Goal: Task Accomplishment & Management: Manage account settings

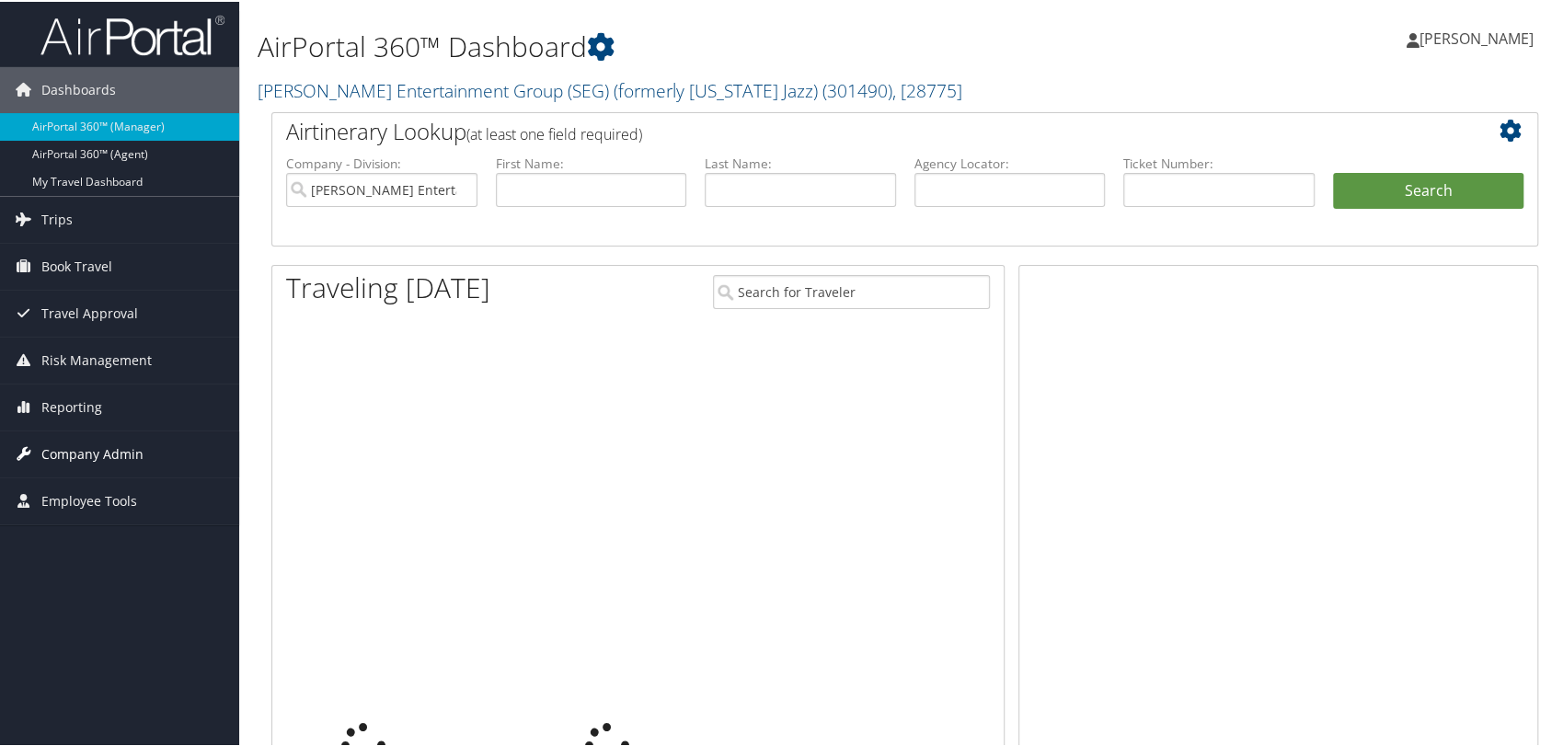
click at [79, 443] on span "Company Admin" at bounding box center [92, 453] width 102 height 46
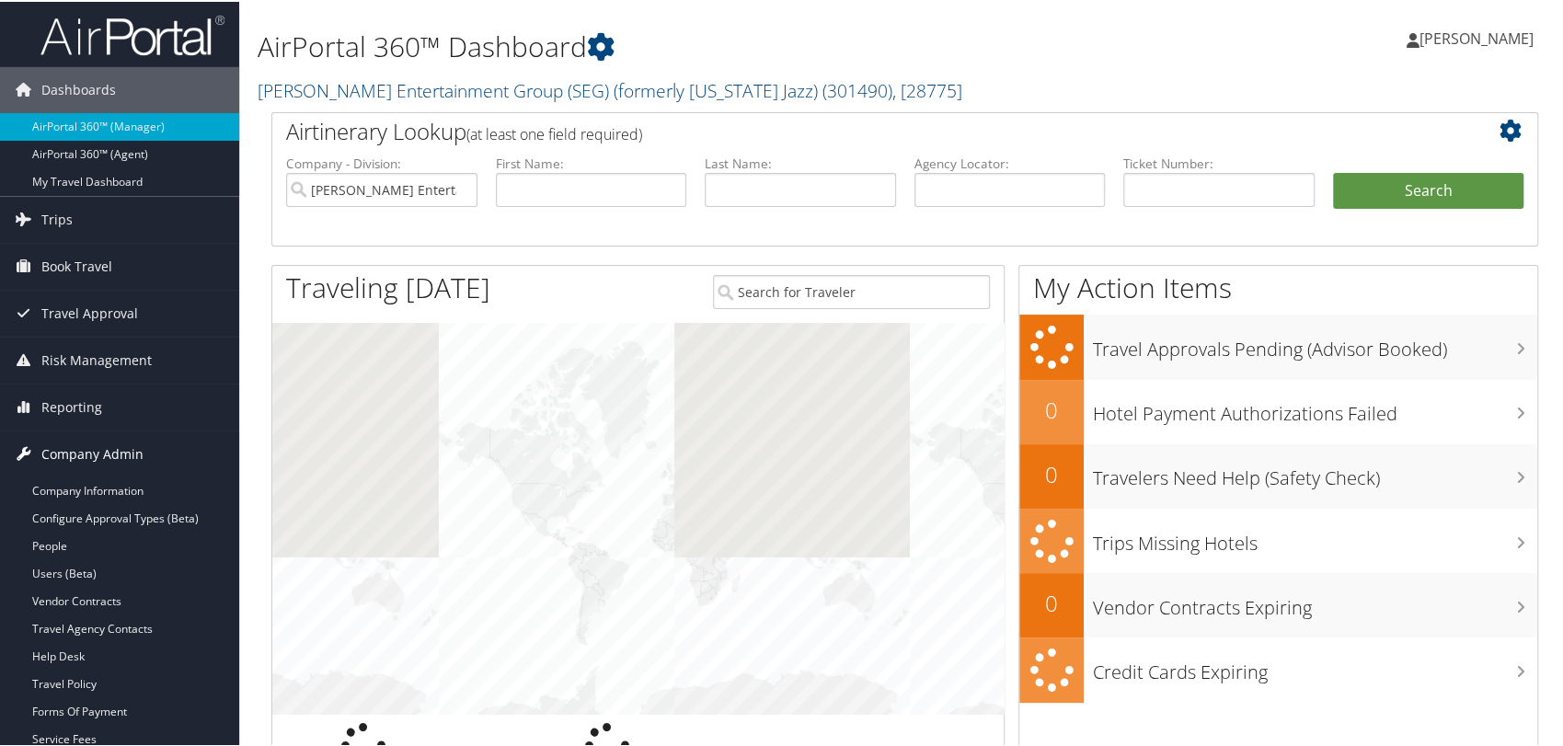
scroll to position [102, 0]
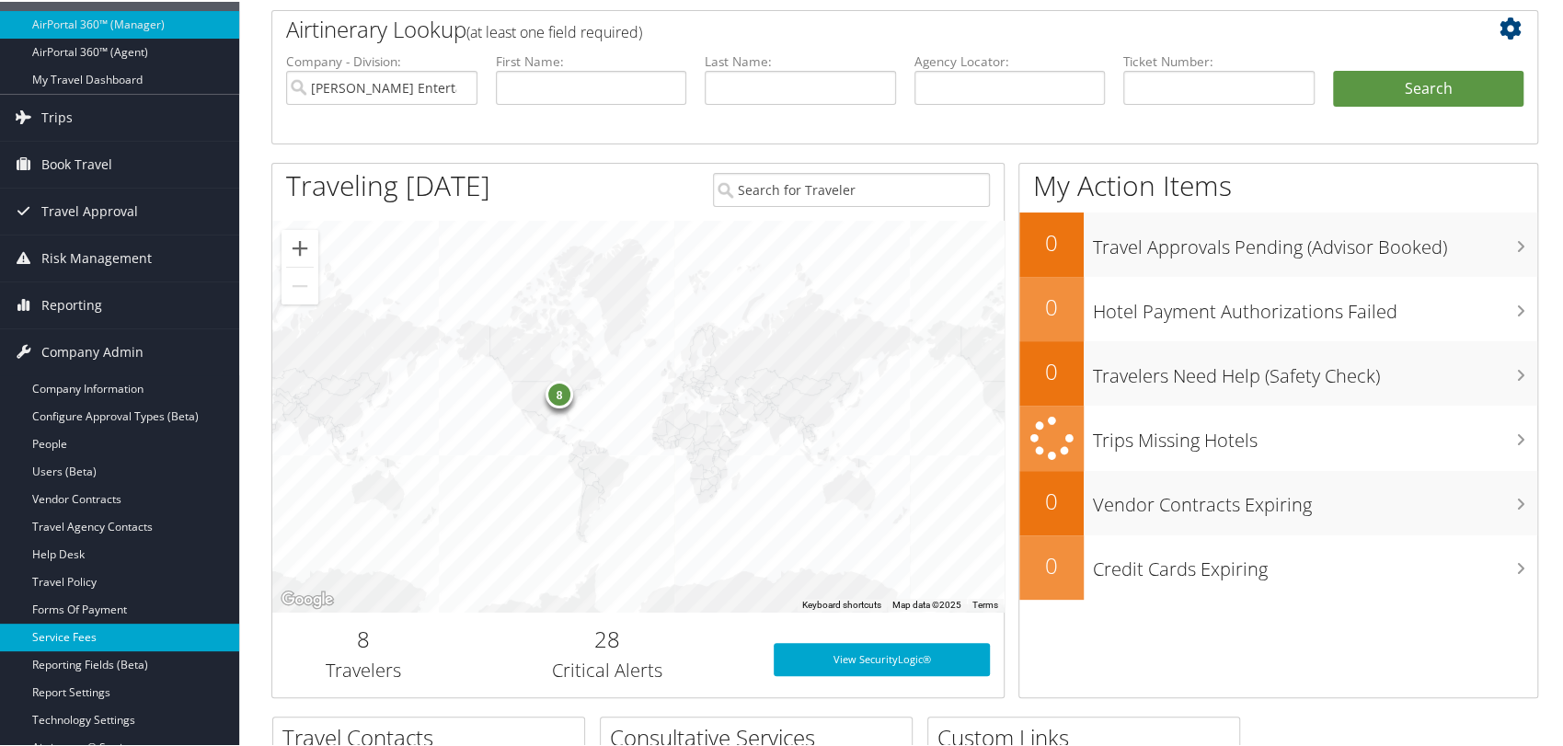
click at [67, 629] on link "Service Fees" at bounding box center [119, 636] width 239 height 28
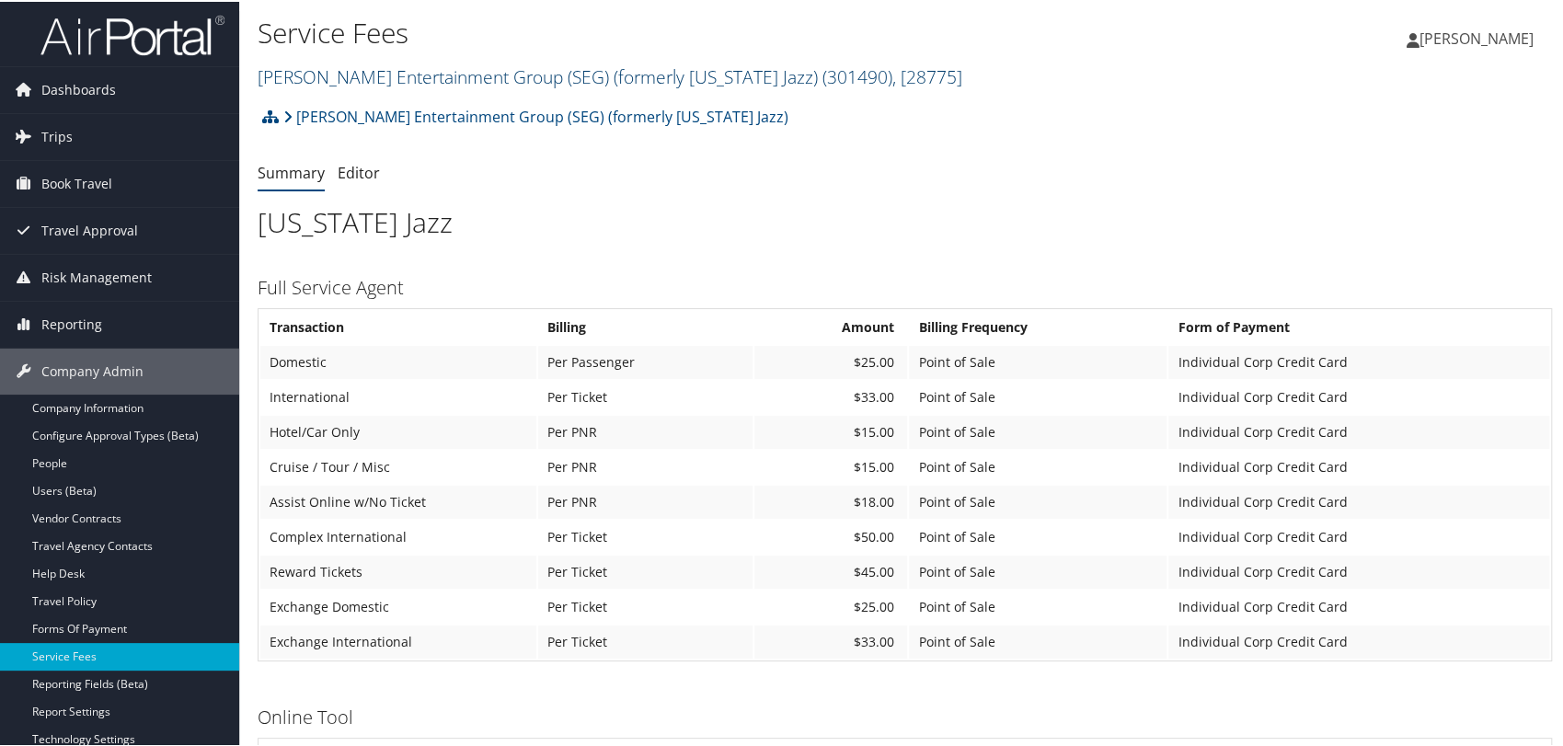
click at [473, 77] on link "Smith Entertainment Group (SEG) (formerly Utah Jazz) ( 301490 ) , [ 28775 ]" at bounding box center [610, 75] width 705 height 25
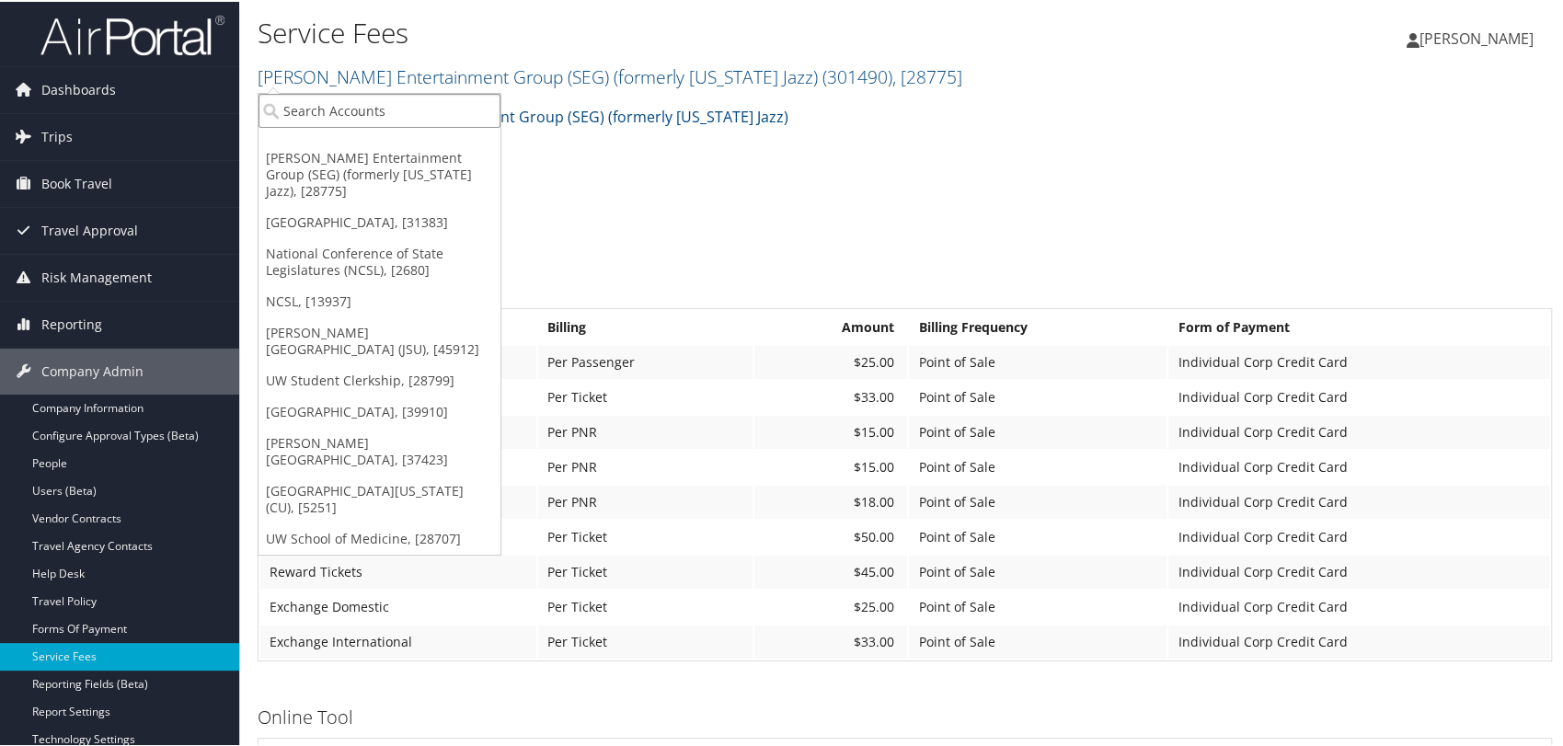
click at [401, 112] on input "search" at bounding box center [379, 109] width 242 height 34
paste input "43346"
type input "43346"
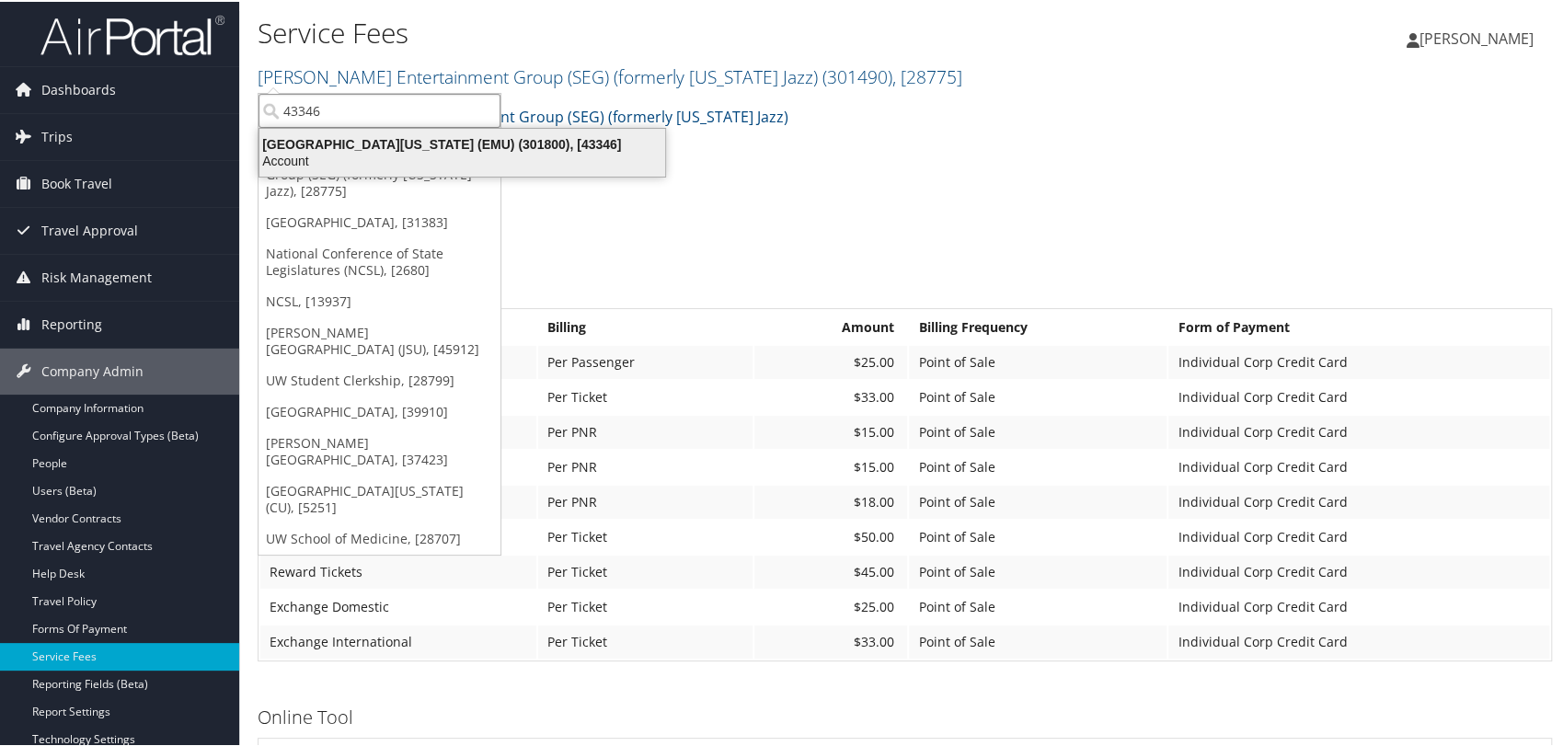
click at [384, 143] on div "Eastern Michigan University (EMU) (301800), [43346]" at bounding box center [462, 142] width 428 height 17
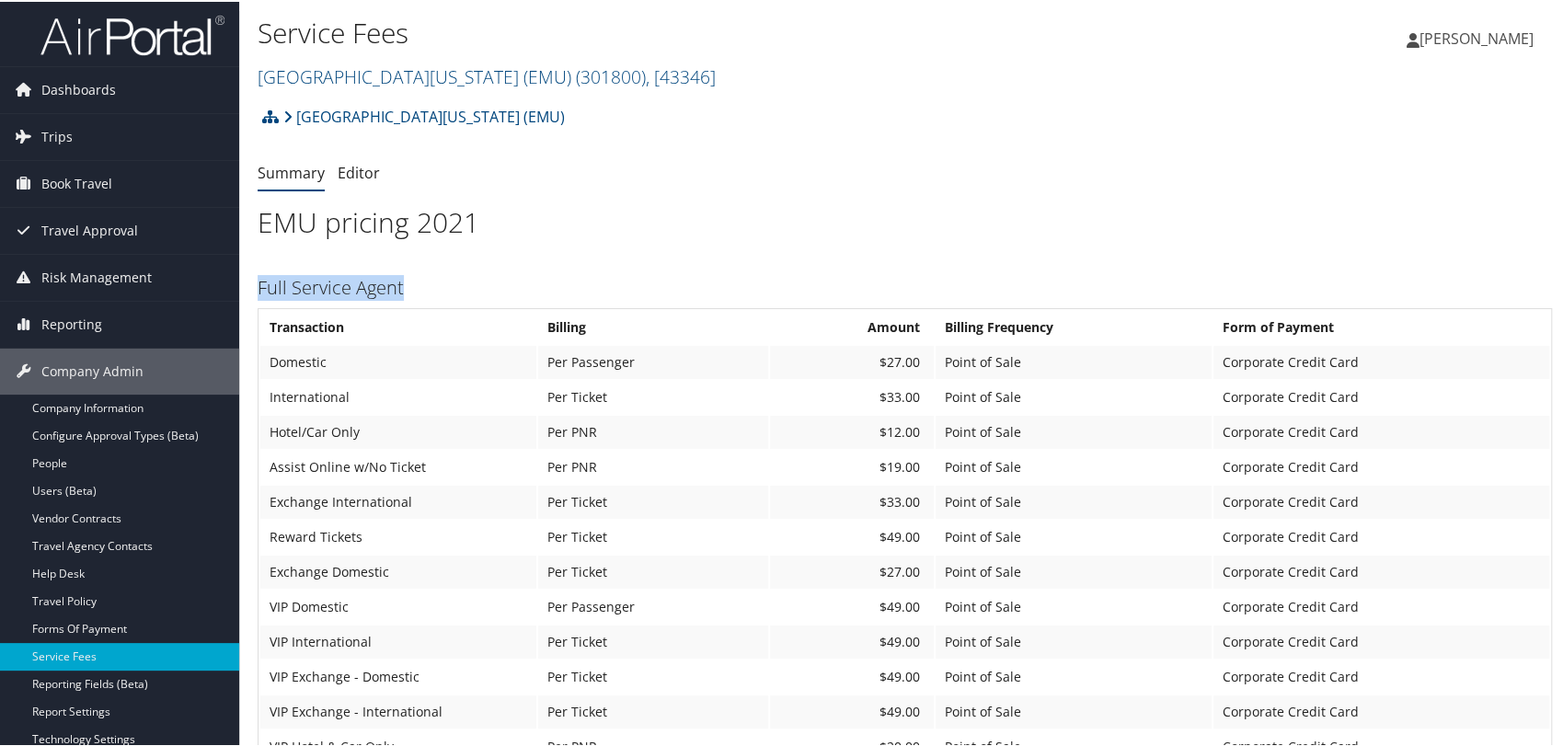
drag, startPoint x: 414, startPoint y: 288, endPoint x: 255, endPoint y: 289, distance: 159.1
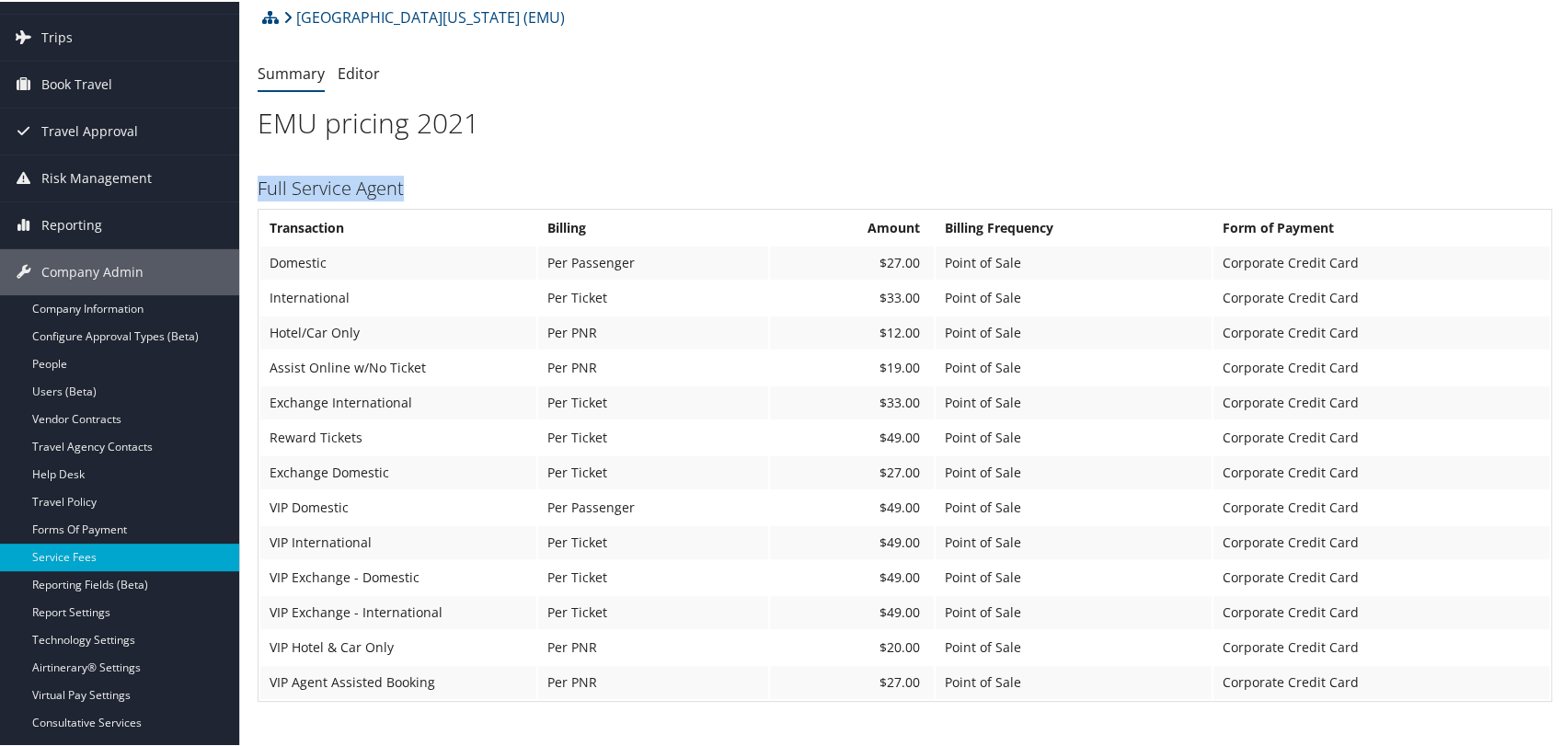
scroll to position [102, 0]
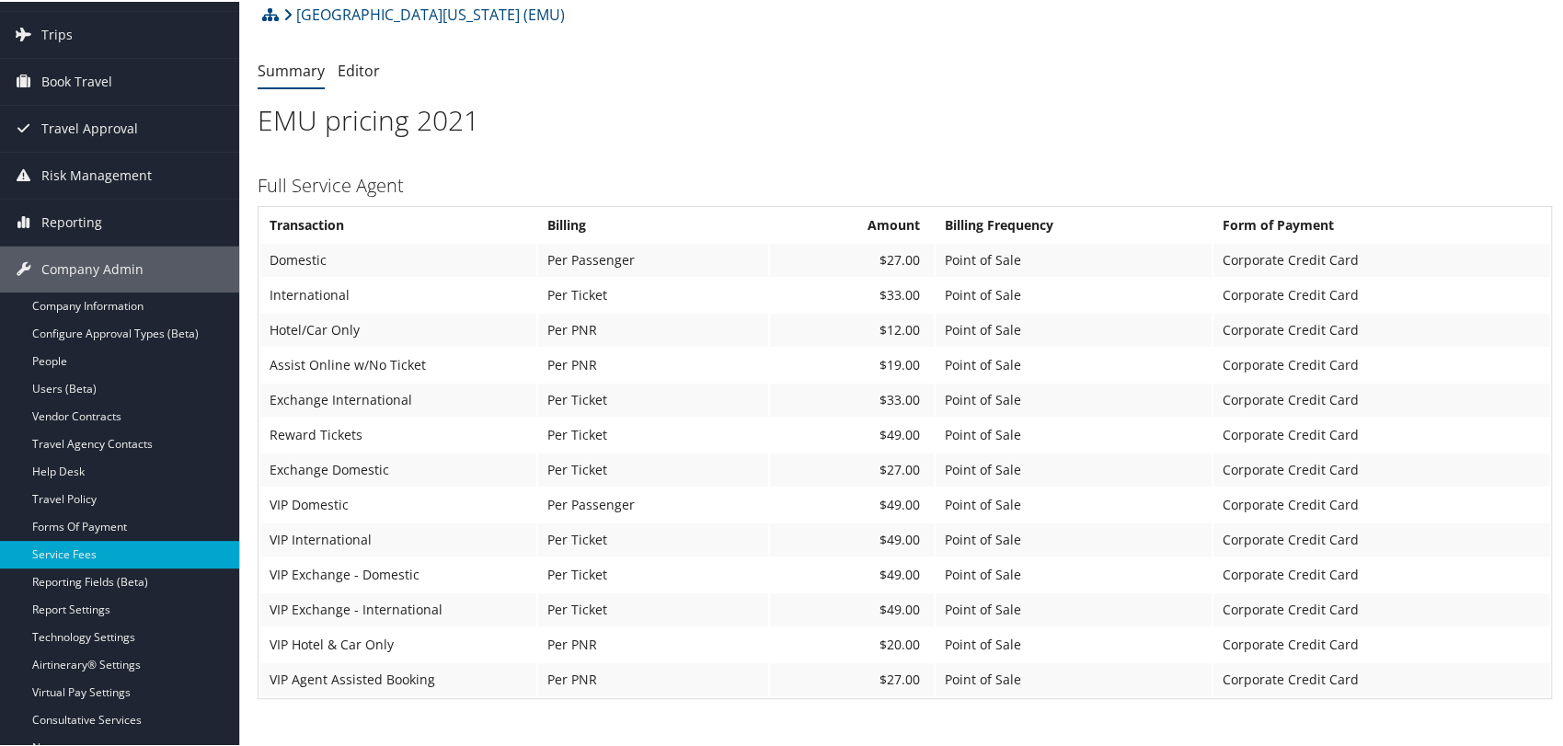
click at [880, 258] on td "$27.00" at bounding box center [852, 258] width 164 height 33
